Goal: Task Accomplishment & Management: Use online tool/utility

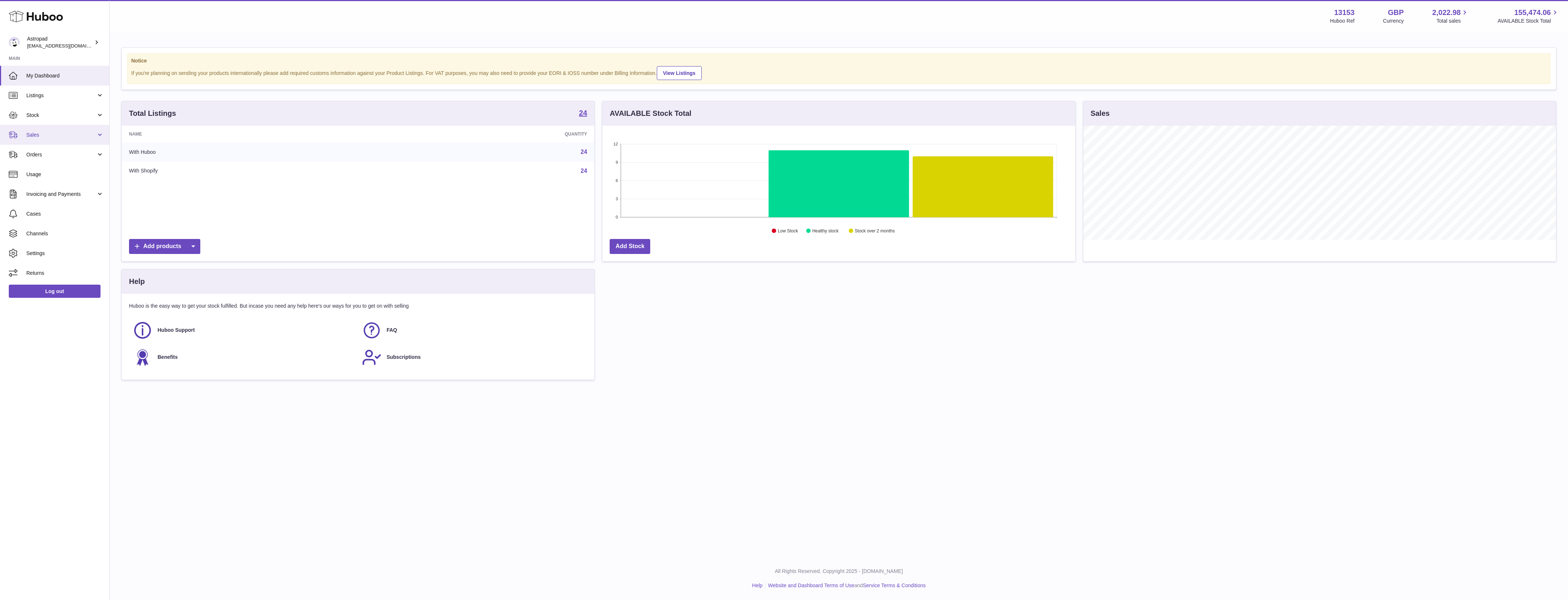
scroll to position [114, 472]
click at [54, 153] on span "Orders" at bounding box center [61, 155] width 70 height 7
click at [54, 134] on span "Sales" at bounding box center [61, 134] width 70 height 7
click at [54, 148] on link "Sales" at bounding box center [55, 153] width 110 height 18
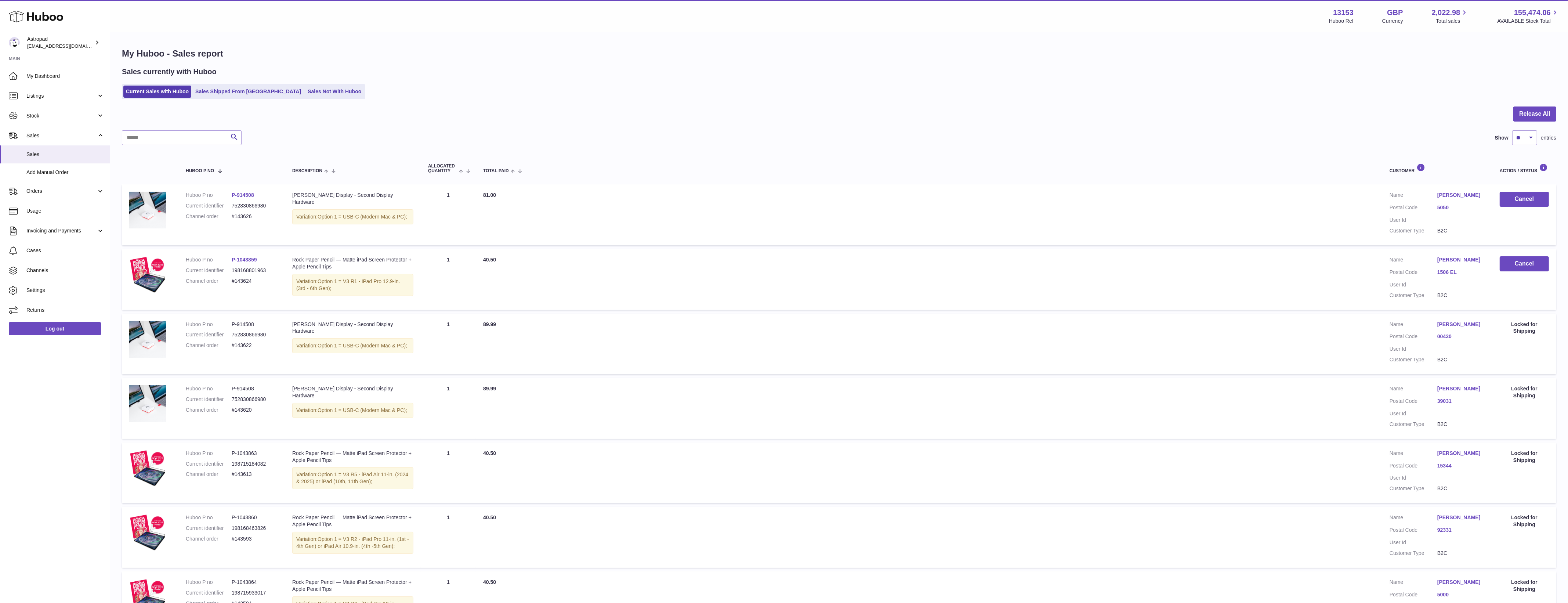
click at [337, 90] on div "Current Sales with Huboo Sales Shipped From Huboo Sales Not With Huboo" at bounding box center [839, 92] width 1434 height 15
click at [321, 91] on link "Sales Not With Huboo" at bounding box center [334, 92] width 59 height 12
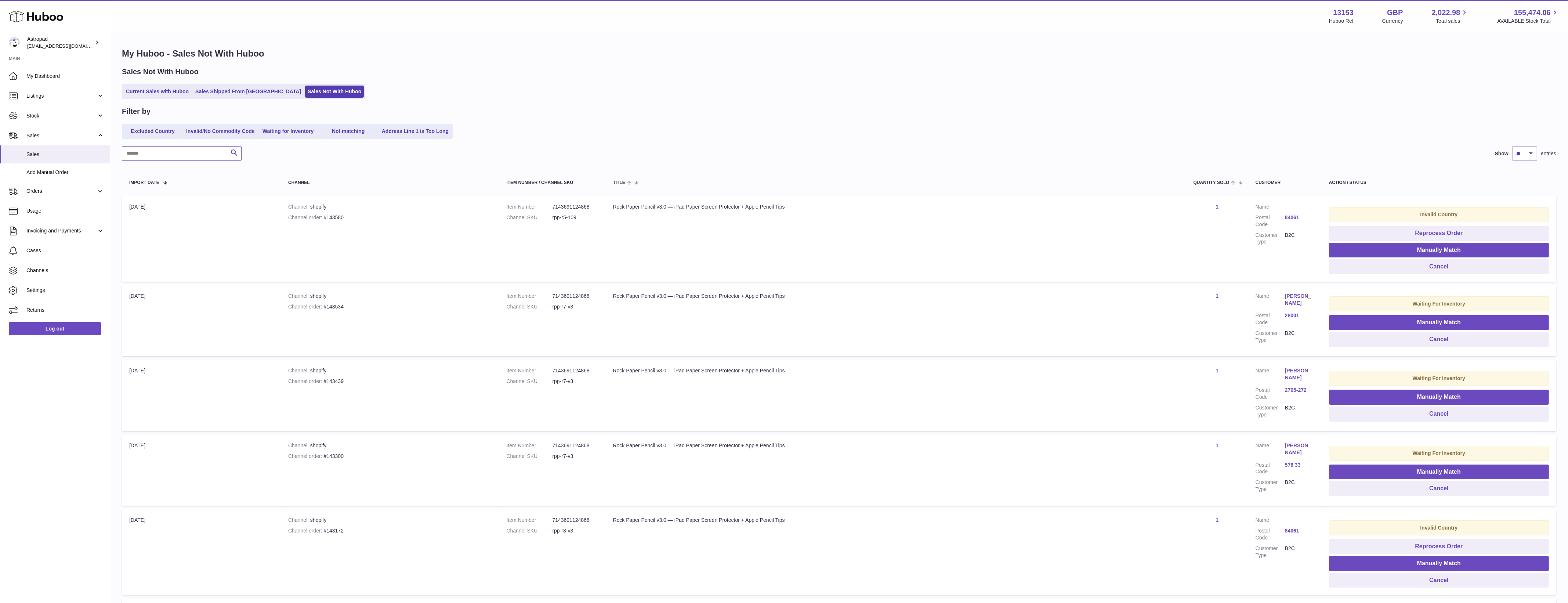
click at [186, 152] on input "text" at bounding box center [182, 154] width 120 height 15
paste input "*******"
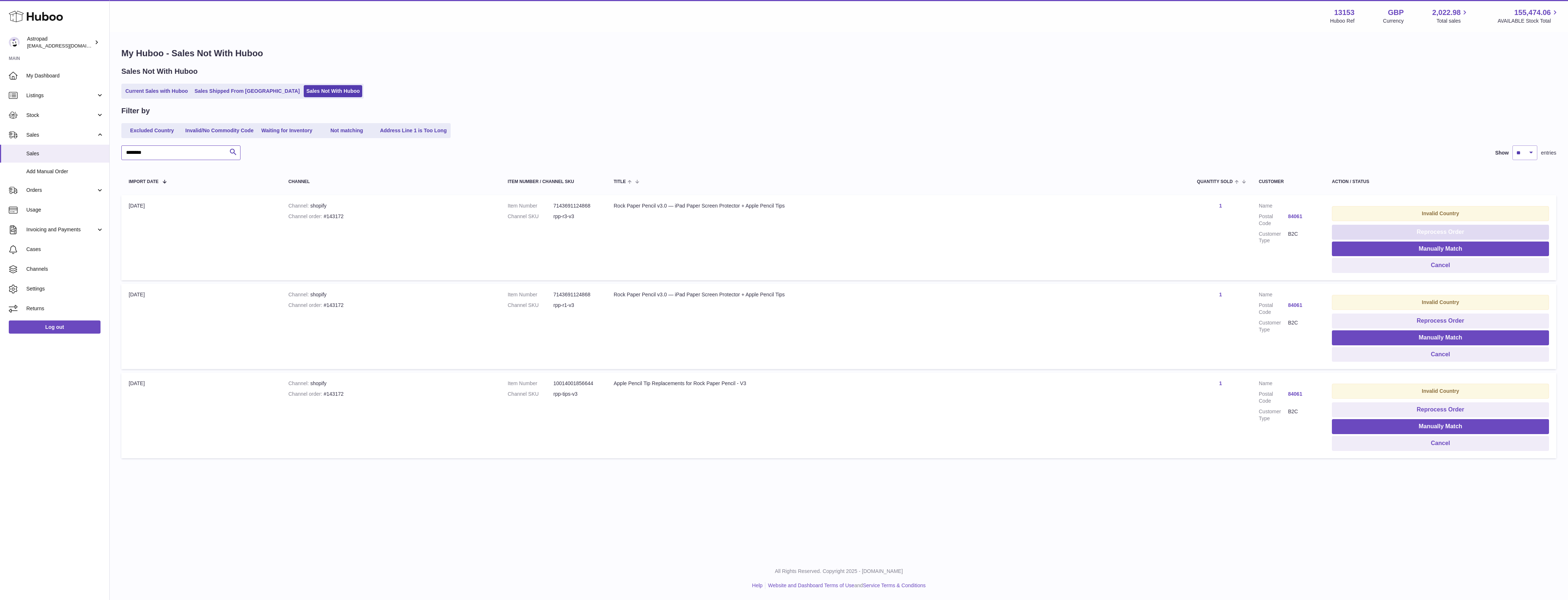
type input "*******"
click at [1426, 229] on button "Reprocess Order" at bounding box center [1440, 232] width 217 height 15
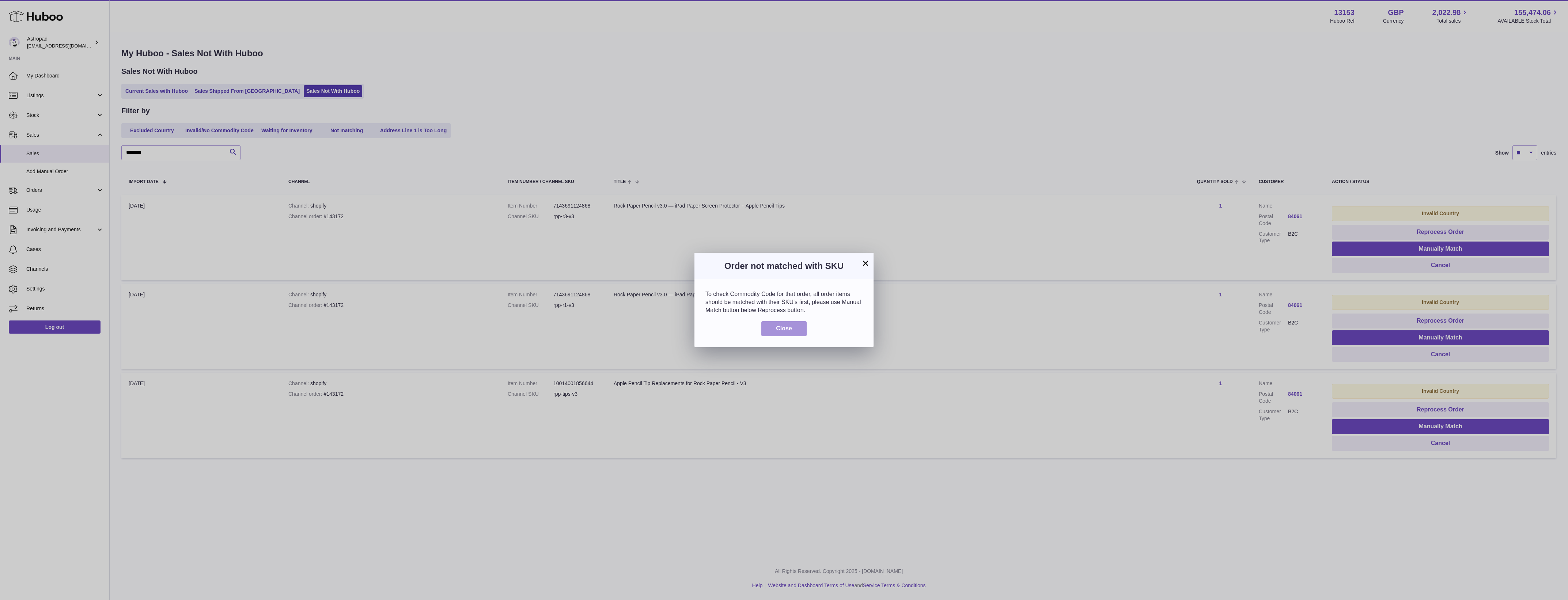
click at [785, 325] on span "Close" at bounding box center [784, 328] width 16 height 6
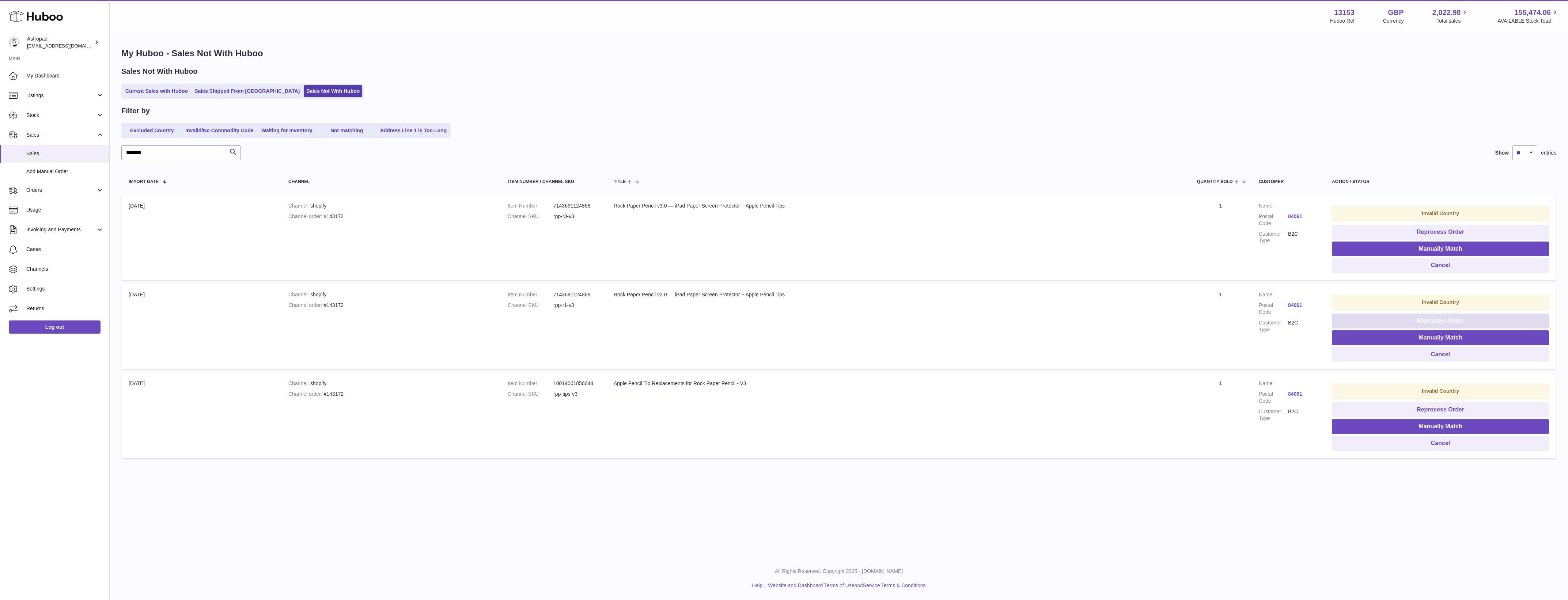
click at [1373, 318] on button "Reprocess Order" at bounding box center [1440, 321] width 217 height 15
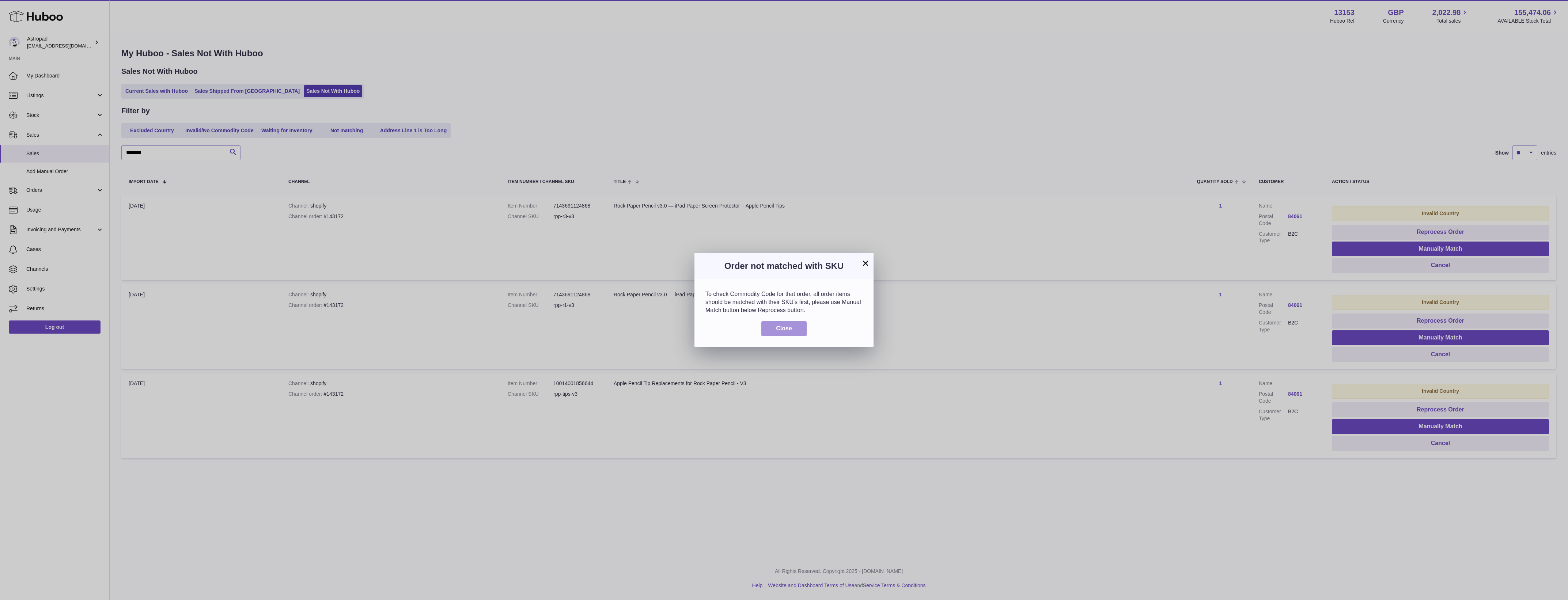
click at [796, 328] on button "Close" at bounding box center [784, 329] width 45 height 15
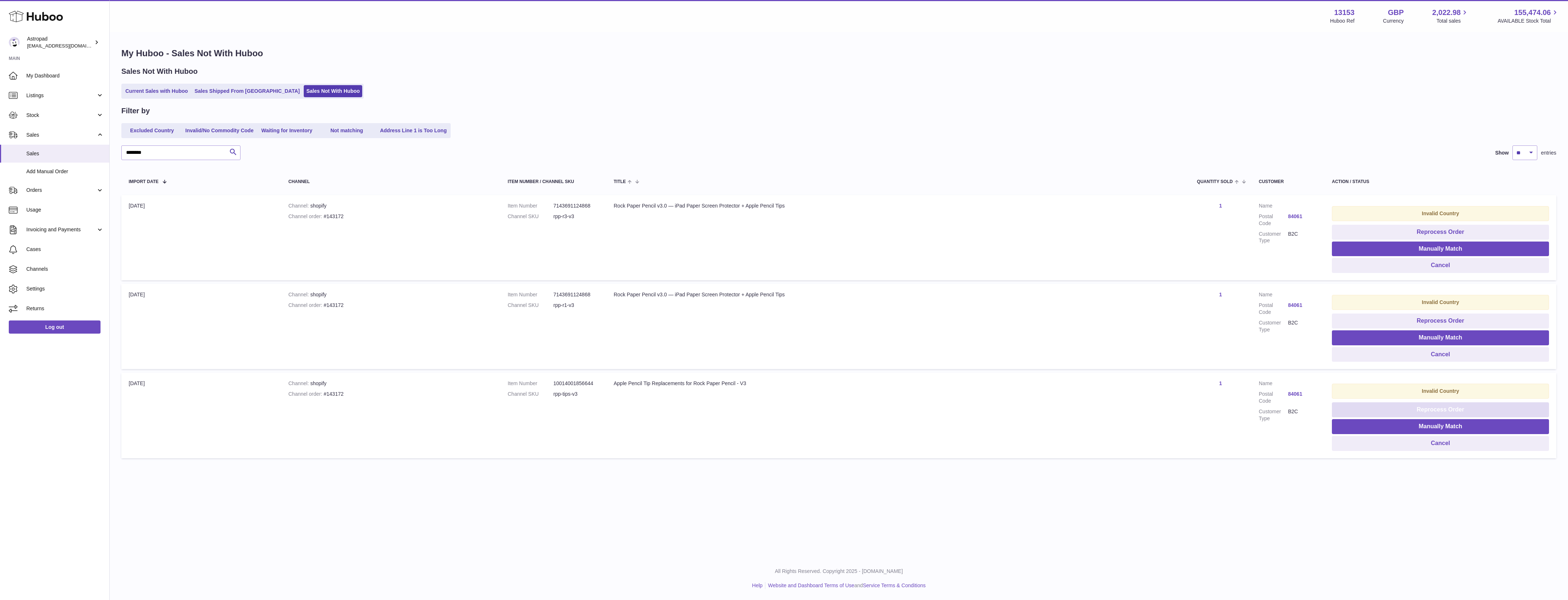
click at [1431, 408] on button "Reprocess Order" at bounding box center [1440, 410] width 217 height 15
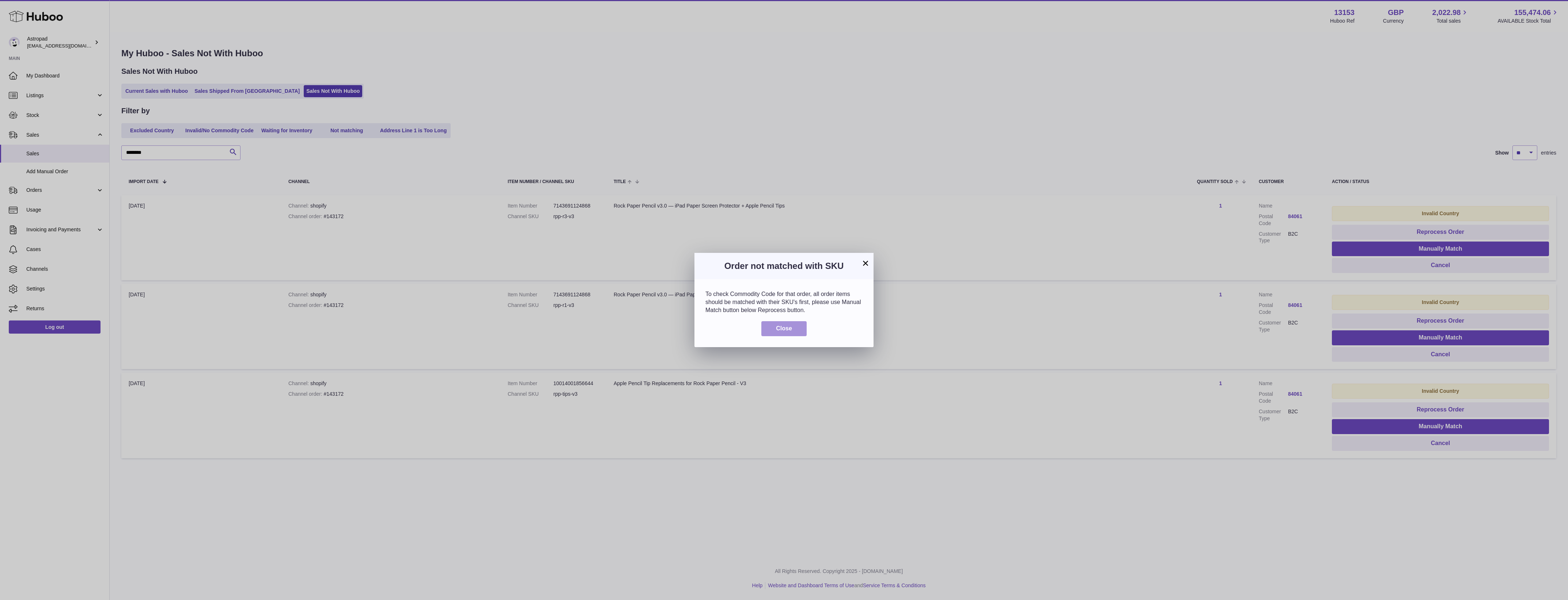
click at [790, 328] on span "Close" at bounding box center [784, 328] width 16 height 6
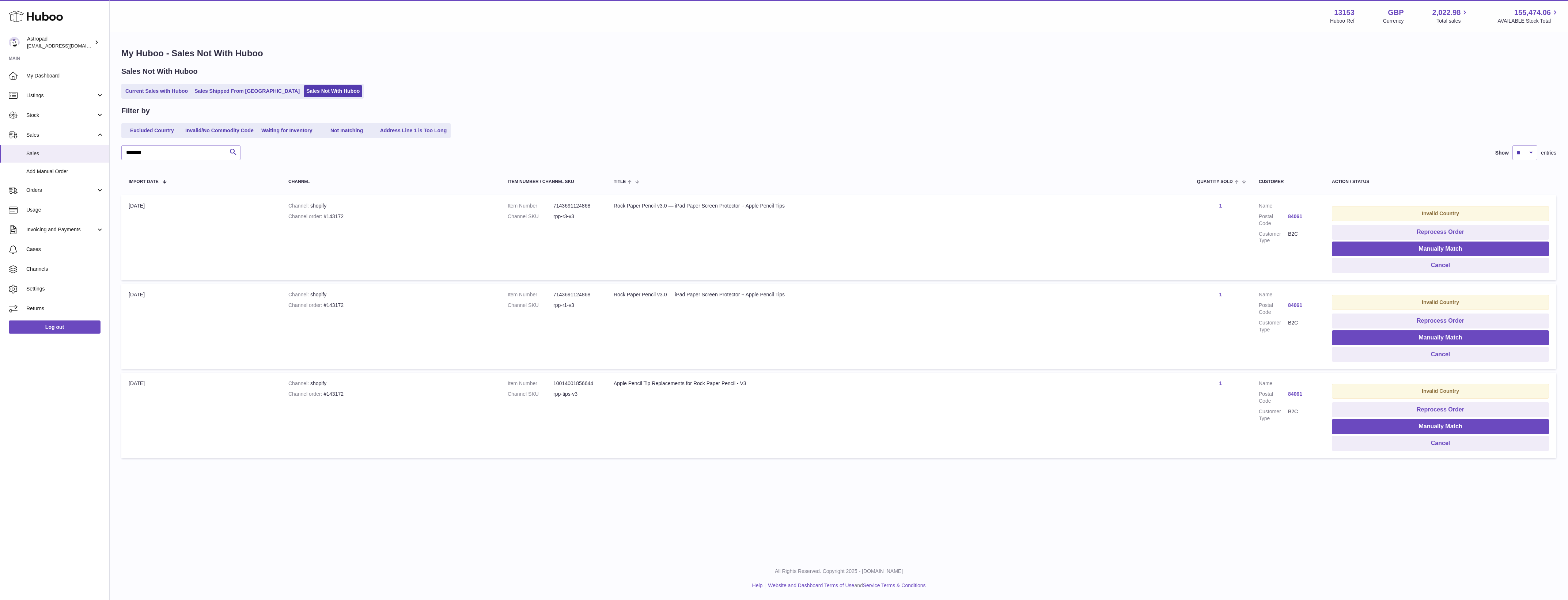
click at [565, 390] on dl "Item Number 10014001856644 Channel SKU rpp-tips-v3" at bounding box center [553, 390] width 91 height 21
copy tr "rpp-tips-v3 Title"
click at [1472, 428] on button "Manually Match" at bounding box center [1440, 427] width 217 height 15
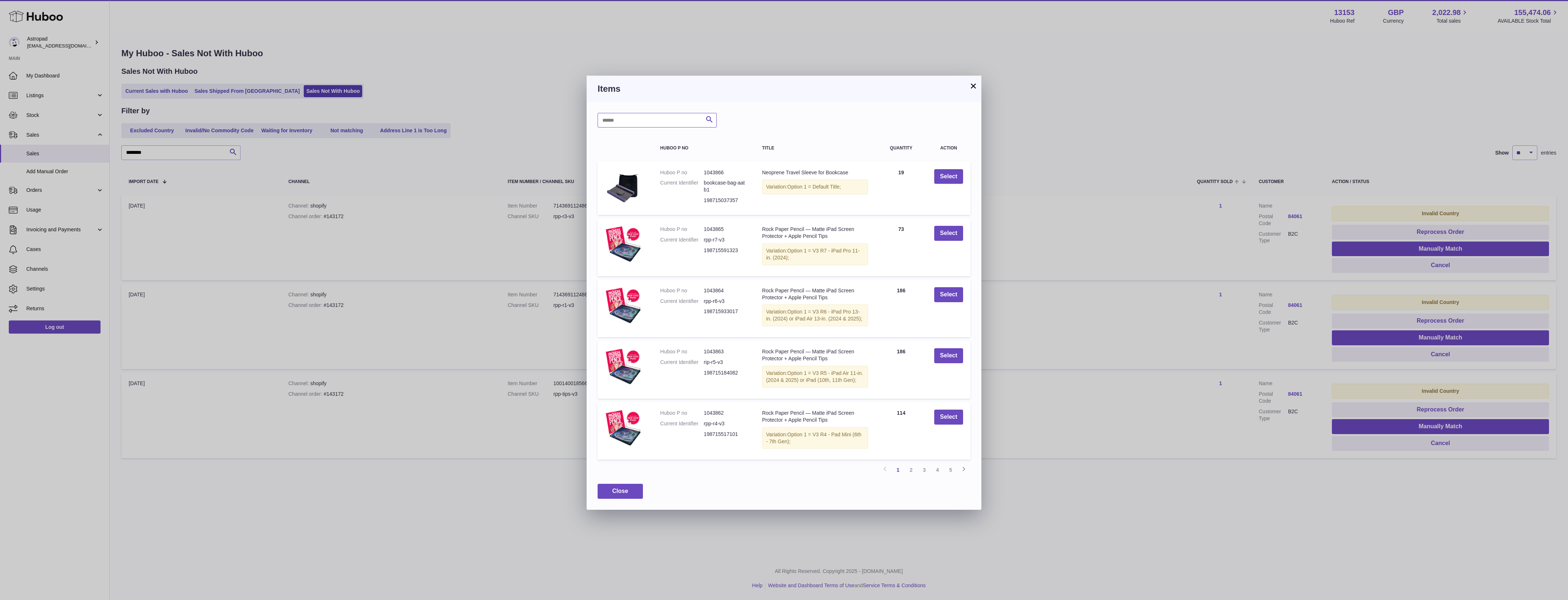
click at [641, 126] on input "text" at bounding box center [657, 120] width 119 height 15
paste input "**********"
type input "**********"
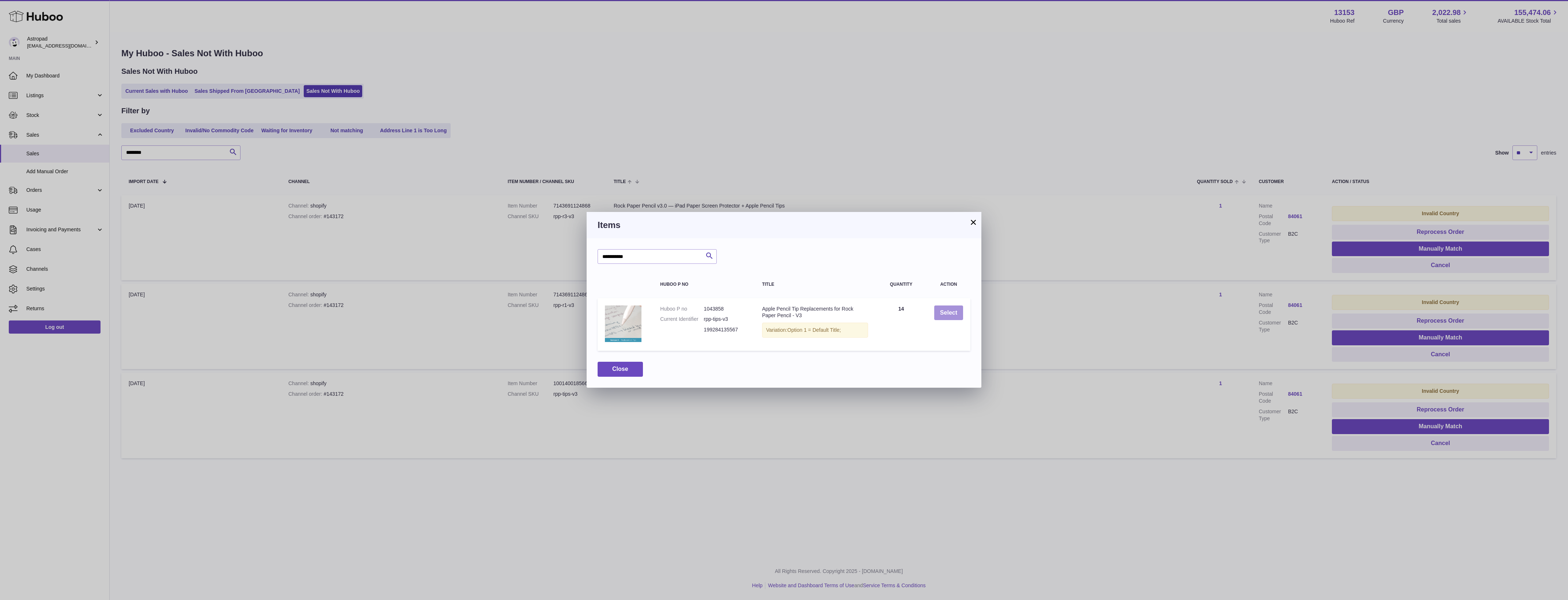
click at [947, 315] on button "Select" at bounding box center [948, 313] width 29 height 15
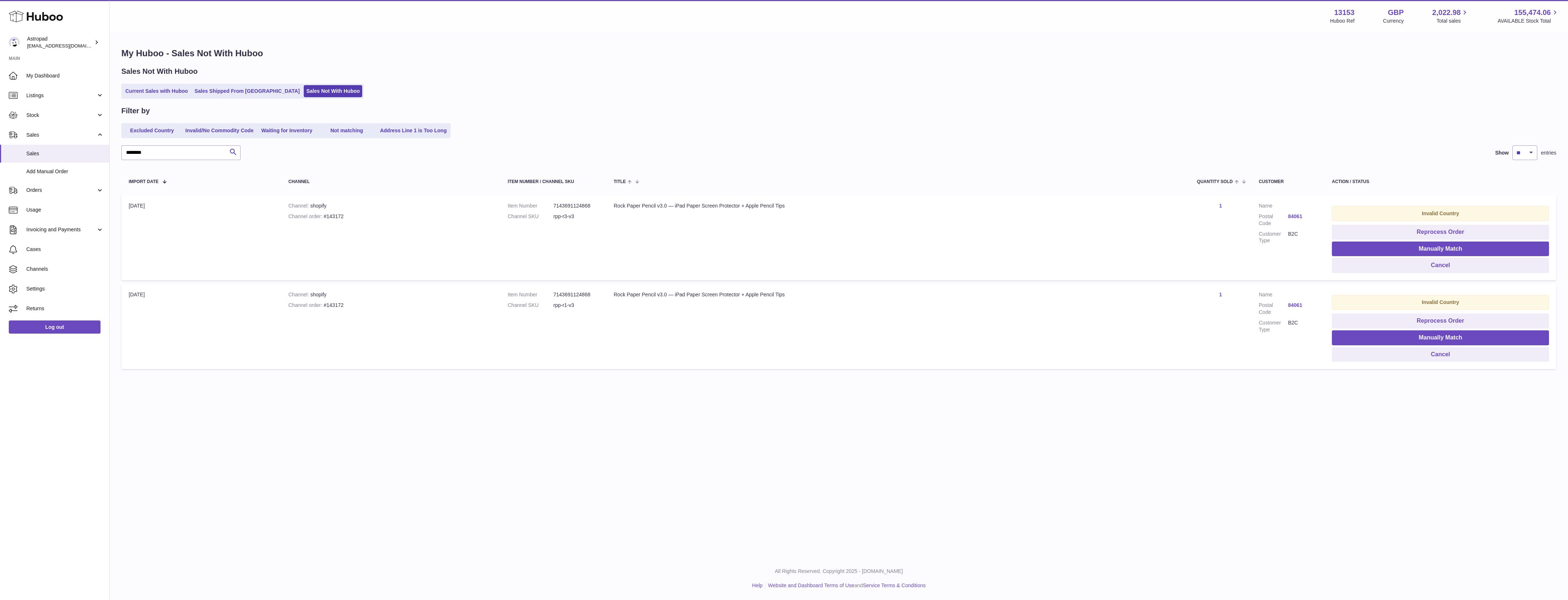
click at [565, 304] on dd "rpp-r1-v3" at bounding box center [576, 305] width 46 height 7
drag, startPoint x: 565, startPoint y: 304, endPoint x: 682, endPoint y: 309, distance: 117.1
click at [565, 304] on dd "rpp-r1-v3" at bounding box center [576, 305] width 46 height 7
copy tr "rpp-r1-v3 Title"
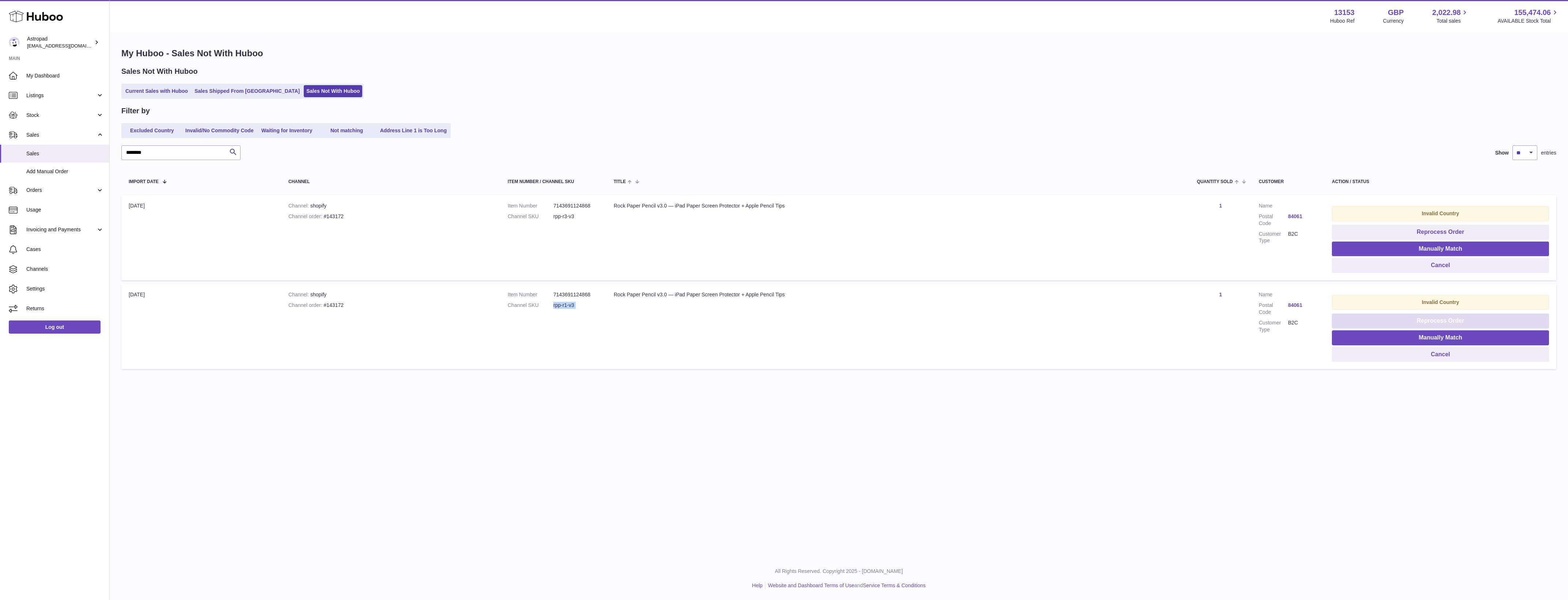
click at [1399, 321] on button "Reprocess Order" at bounding box center [1440, 321] width 217 height 15
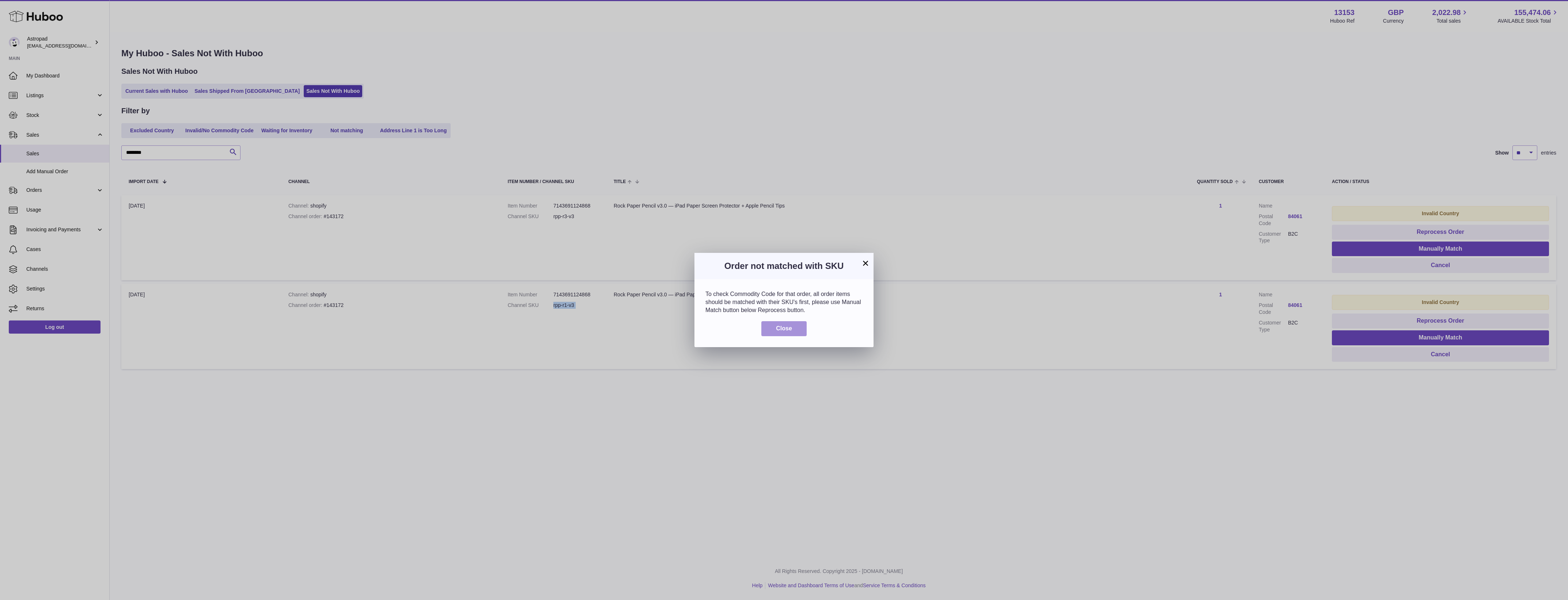
click at [796, 332] on button "Close" at bounding box center [784, 329] width 45 height 15
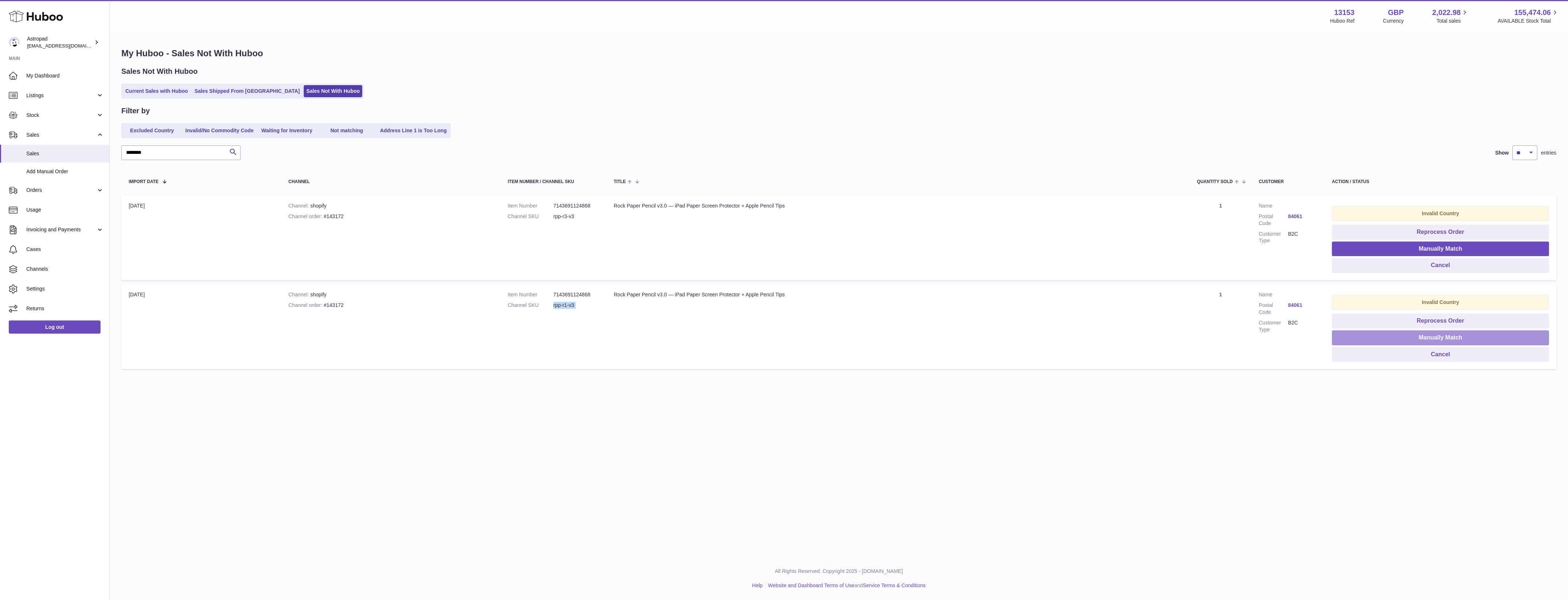
click at [1369, 335] on button "Manually Match" at bounding box center [1440, 338] width 217 height 15
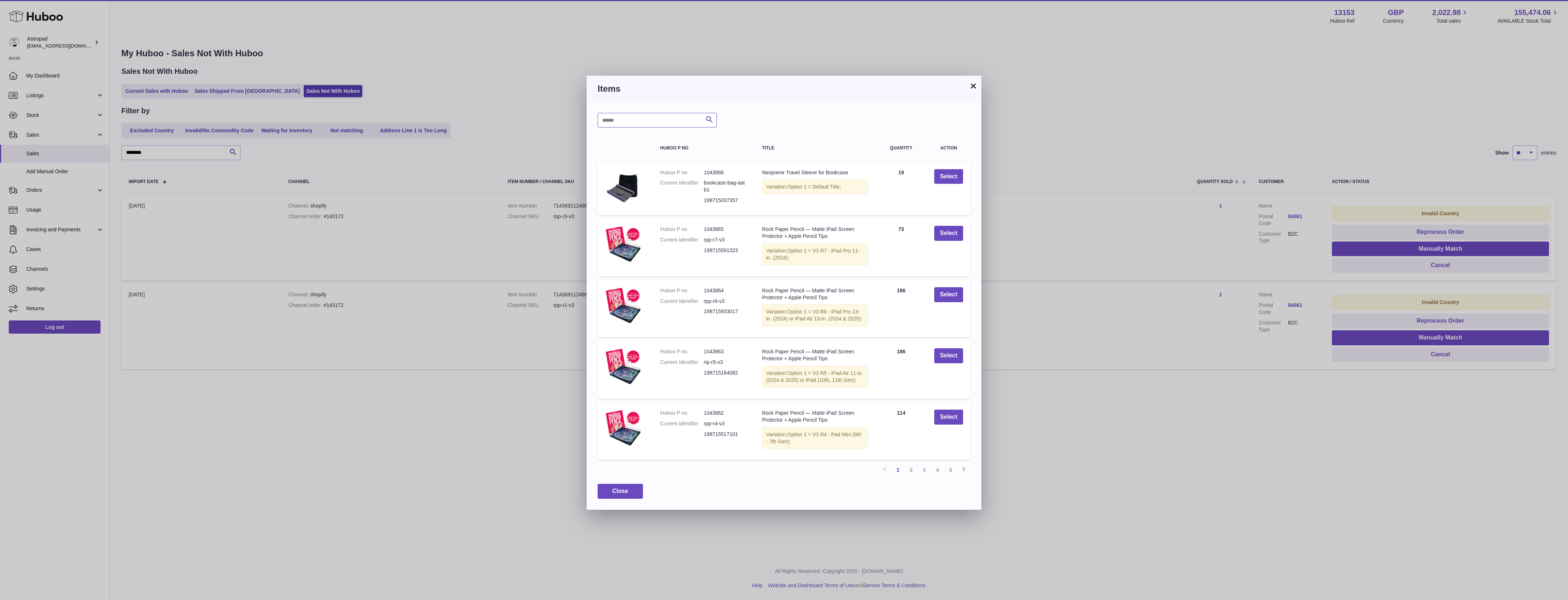
click at [663, 117] on input "text" at bounding box center [657, 120] width 119 height 15
paste input "*********"
type input "*********"
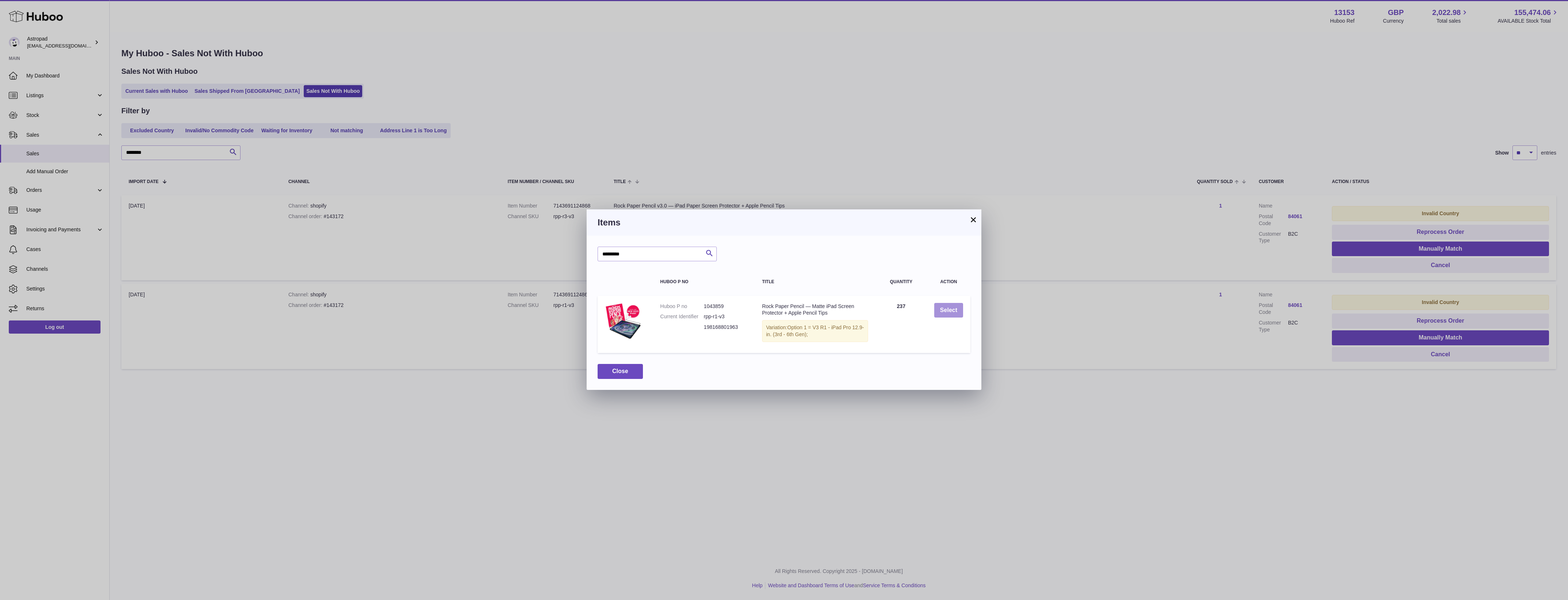
click at [937, 309] on button "Select" at bounding box center [948, 310] width 29 height 15
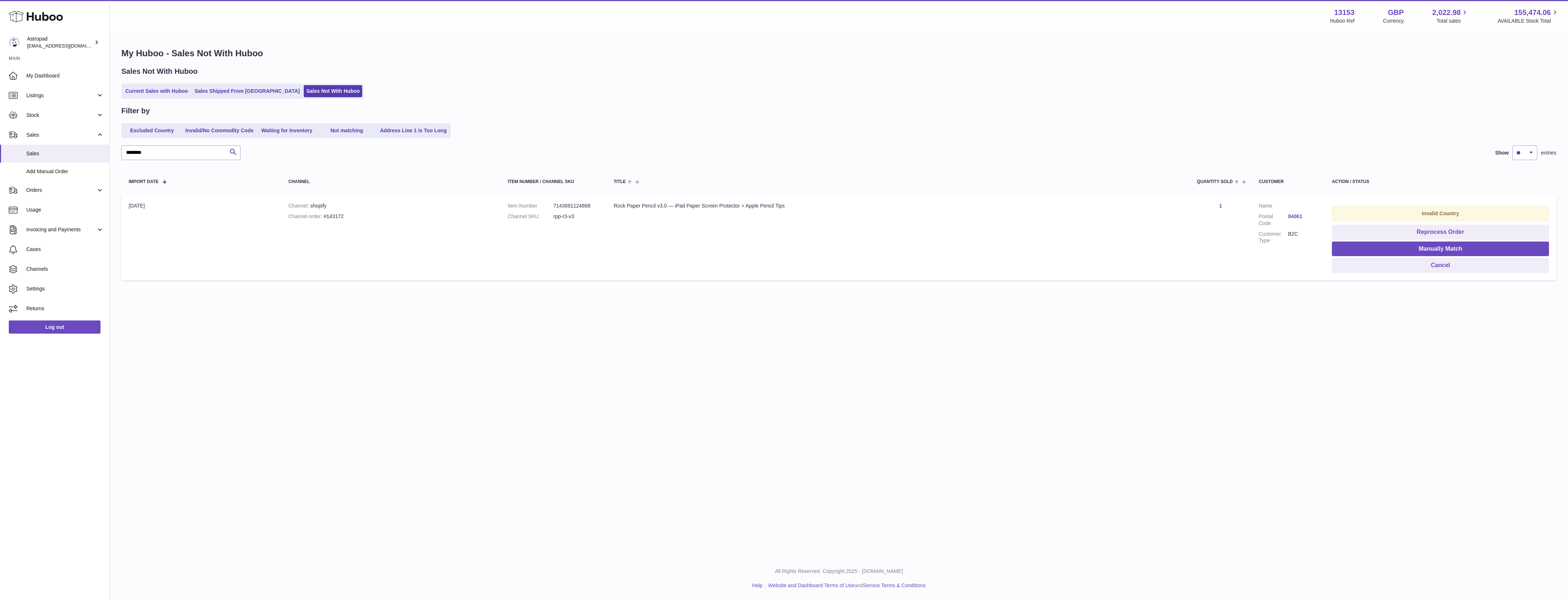
click at [563, 218] on dd "rpp-r3-v3" at bounding box center [576, 216] width 46 height 7
click at [558, 216] on dd "rpp-r3-v3" at bounding box center [576, 216] width 46 height 7
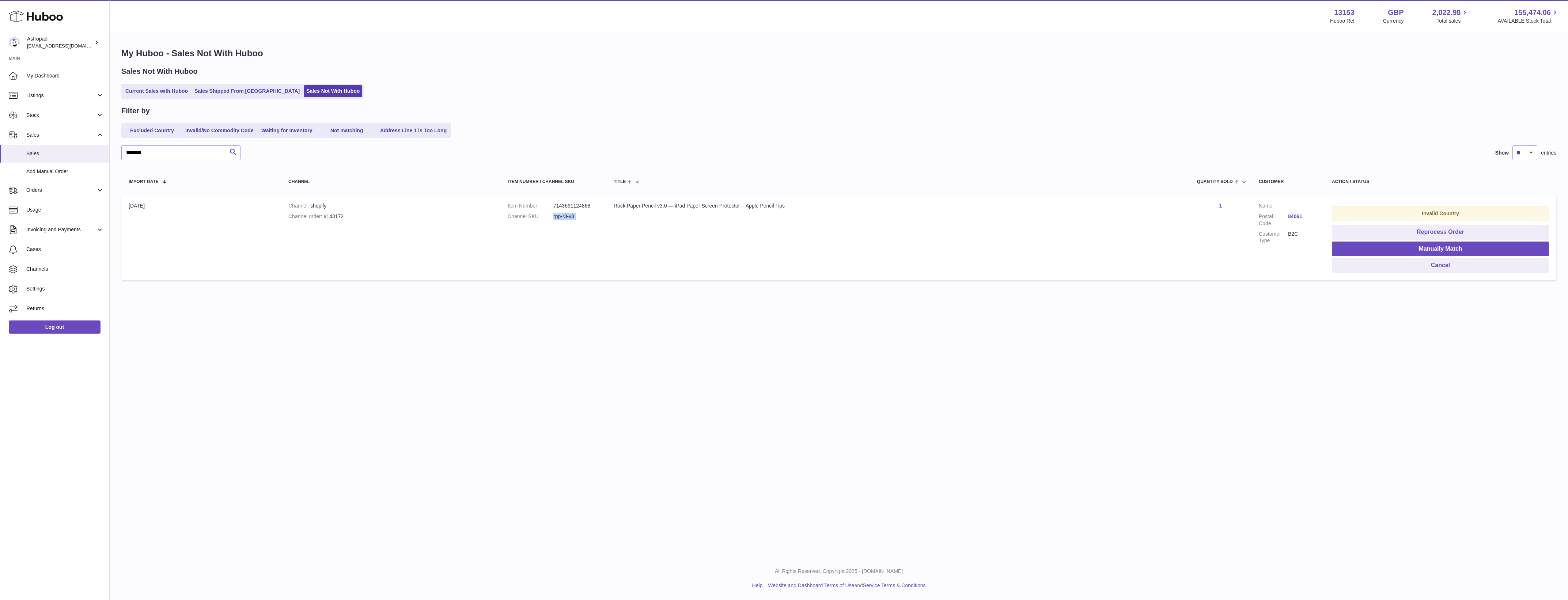
copy tr "rpp-r3-v3 Title"
click at [1418, 252] on button "Manually Match" at bounding box center [1440, 249] width 217 height 15
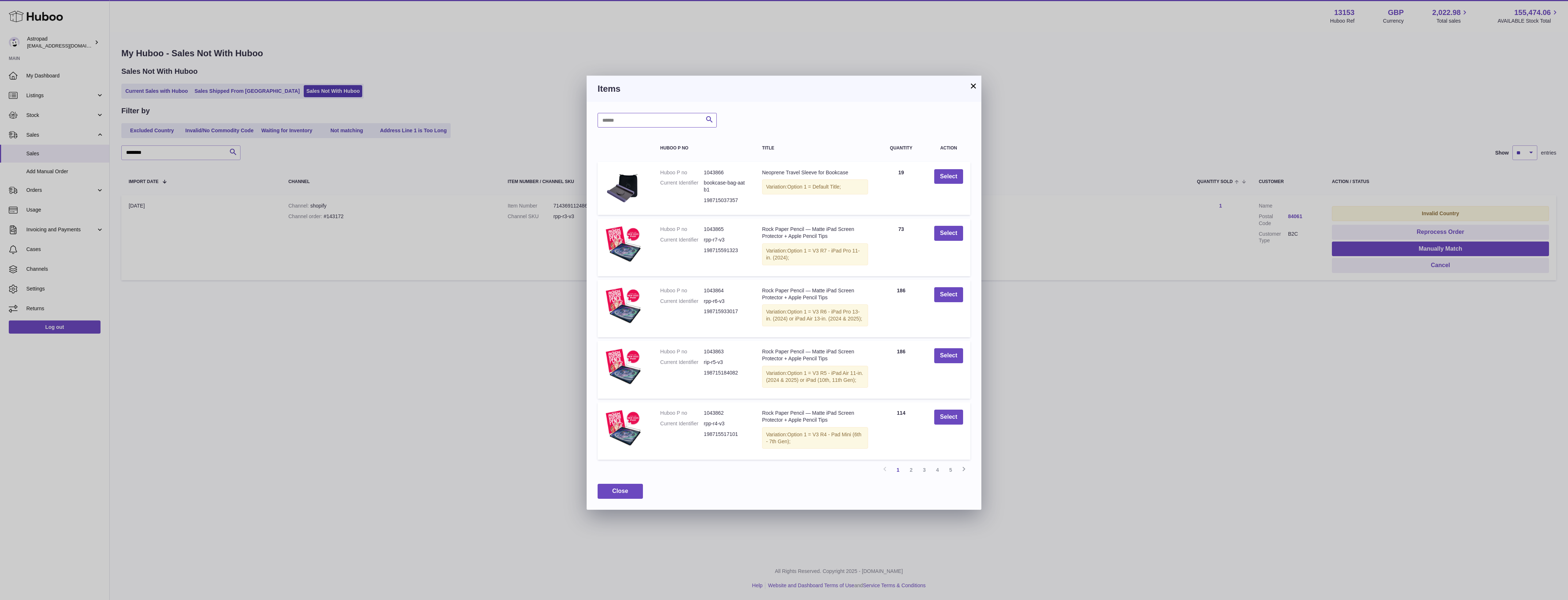
click at [666, 120] on input "text" at bounding box center [657, 120] width 119 height 15
paste input "*********"
type input "*********"
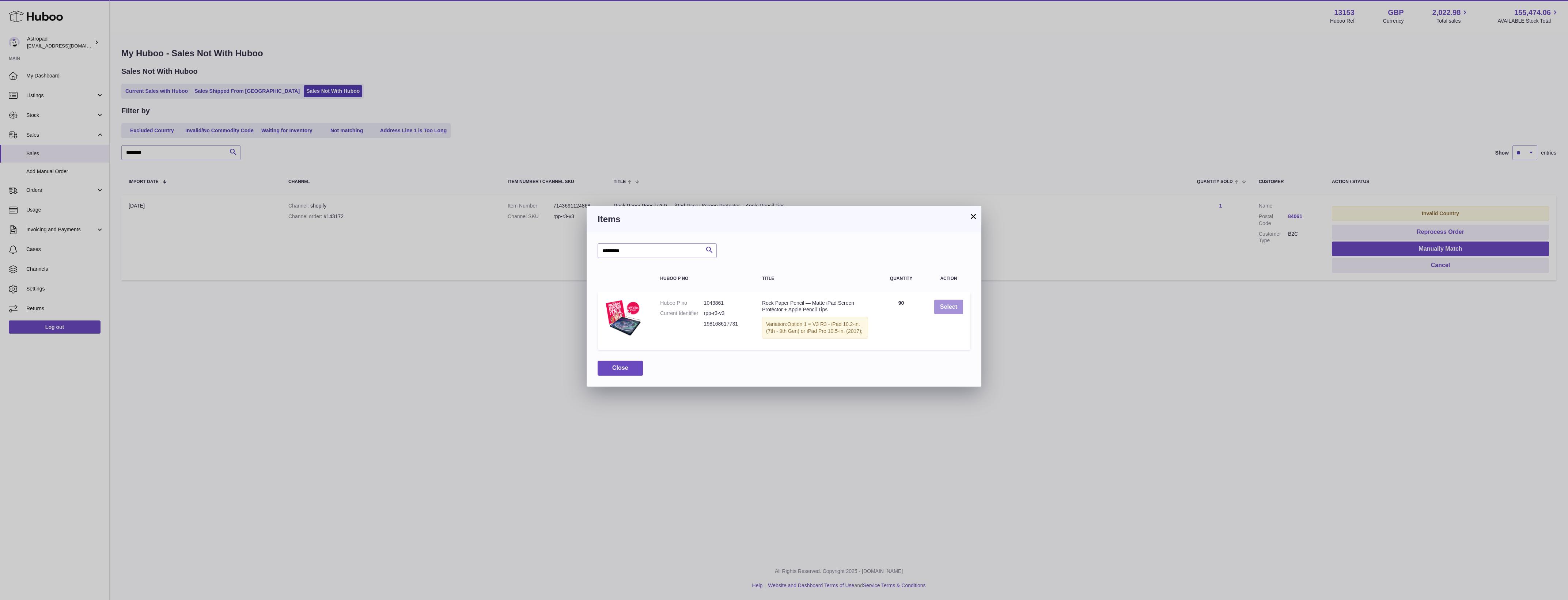
click at [949, 302] on button "Select" at bounding box center [948, 307] width 29 height 15
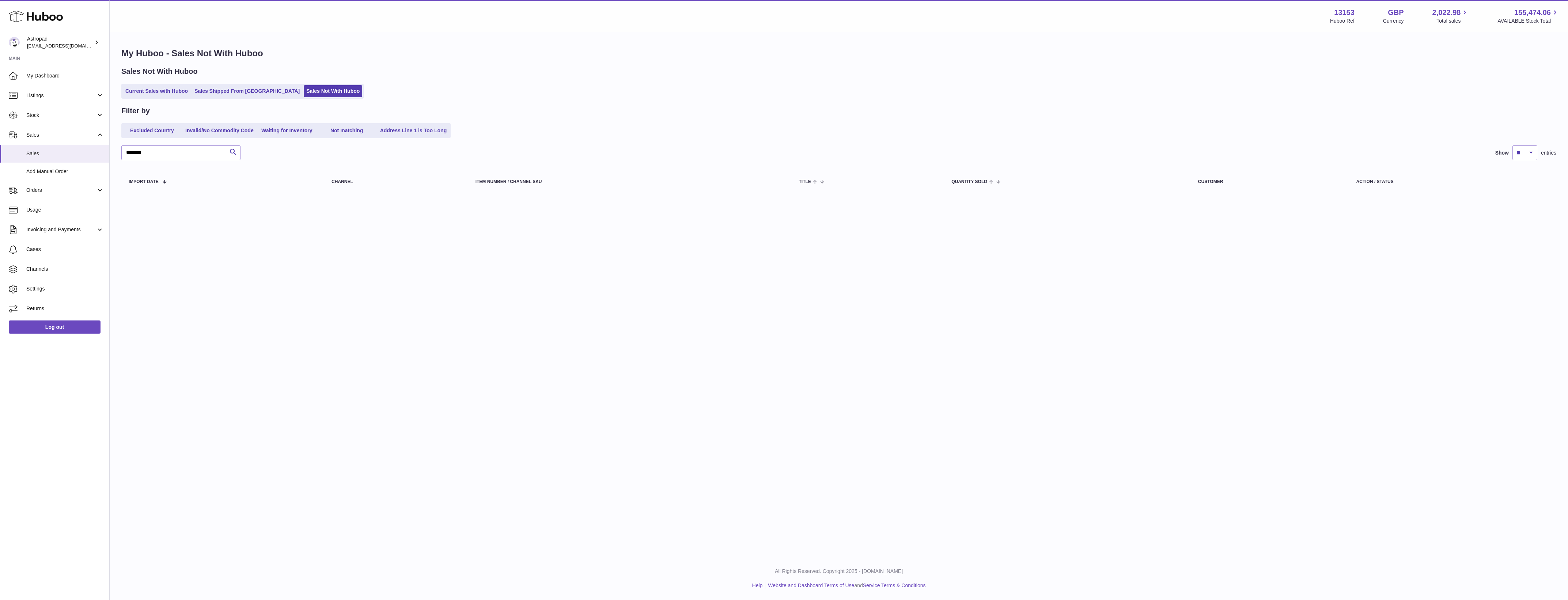
click at [1015, 317] on div "Menu Huboo 13153 Huboo Ref GBP Currency 2,022.98 Total sales 155,474.06 AVAILAB…" at bounding box center [839, 278] width 1458 height 557
